Goal: Transaction & Acquisition: Register for event/course

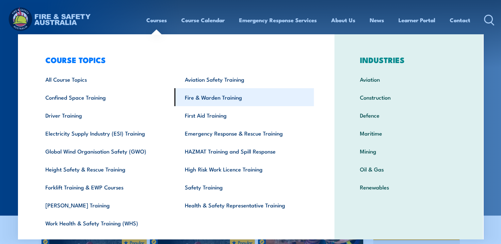
click at [192, 97] on link "Fire & Warden Training" at bounding box center [243, 97] width 139 height 18
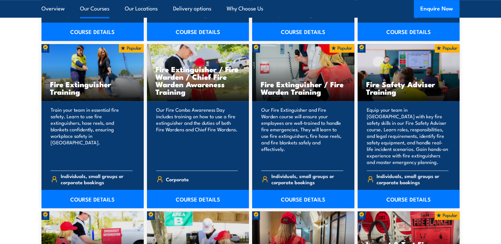
scroll to position [696, 0]
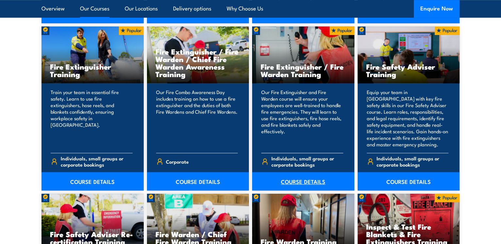
click at [300, 182] on link "COURSE DETAILS" at bounding box center [303, 181] width 102 height 18
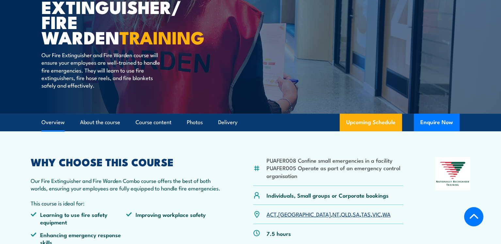
scroll to position [174, 0]
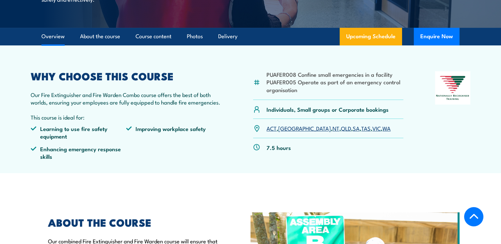
click at [284, 129] on link "NSW" at bounding box center [304, 128] width 53 height 8
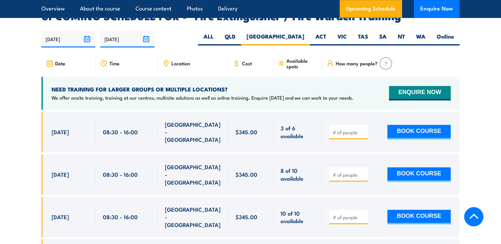
scroll to position [1072, 0]
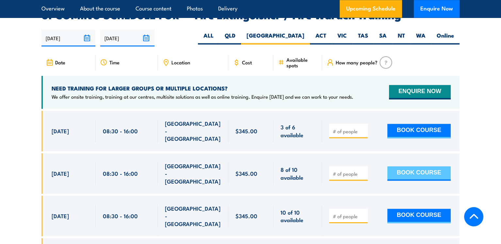
click at [403, 166] on button "BOOK COURSE" at bounding box center [418, 173] width 63 height 14
click at [347, 166] on div at bounding box center [348, 173] width 39 height 14
click at [339, 170] on input "number" at bounding box center [349, 173] width 33 height 7
type input "1"
click at [419, 166] on button "BOOK COURSE" at bounding box center [418, 173] width 63 height 14
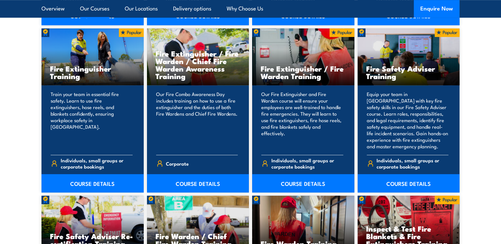
scroll to position [696, 0]
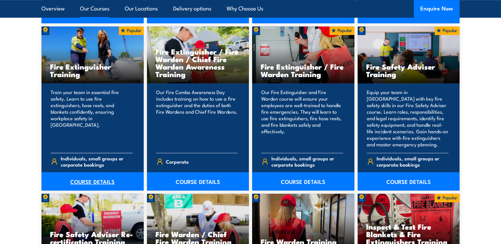
click at [99, 186] on link "COURSE DETAILS" at bounding box center [92, 181] width 102 height 18
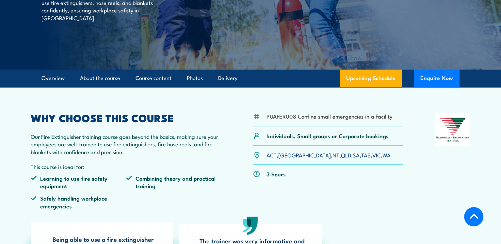
scroll to position [131, 0]
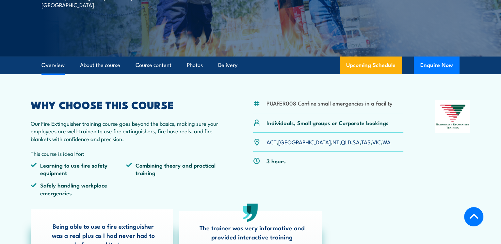
click at [286, 141] on link "[GEOGRAPHIC_DATA]" at bounding box center [304, 142] width 53 height 8
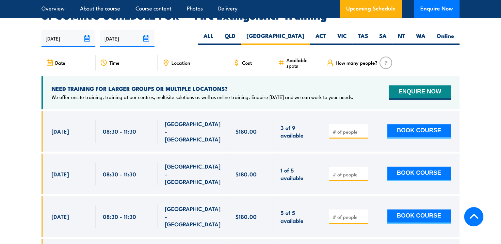
scroll to position [1095, 0]
